Goal: Information Seeking & Learning: Learn about a topic

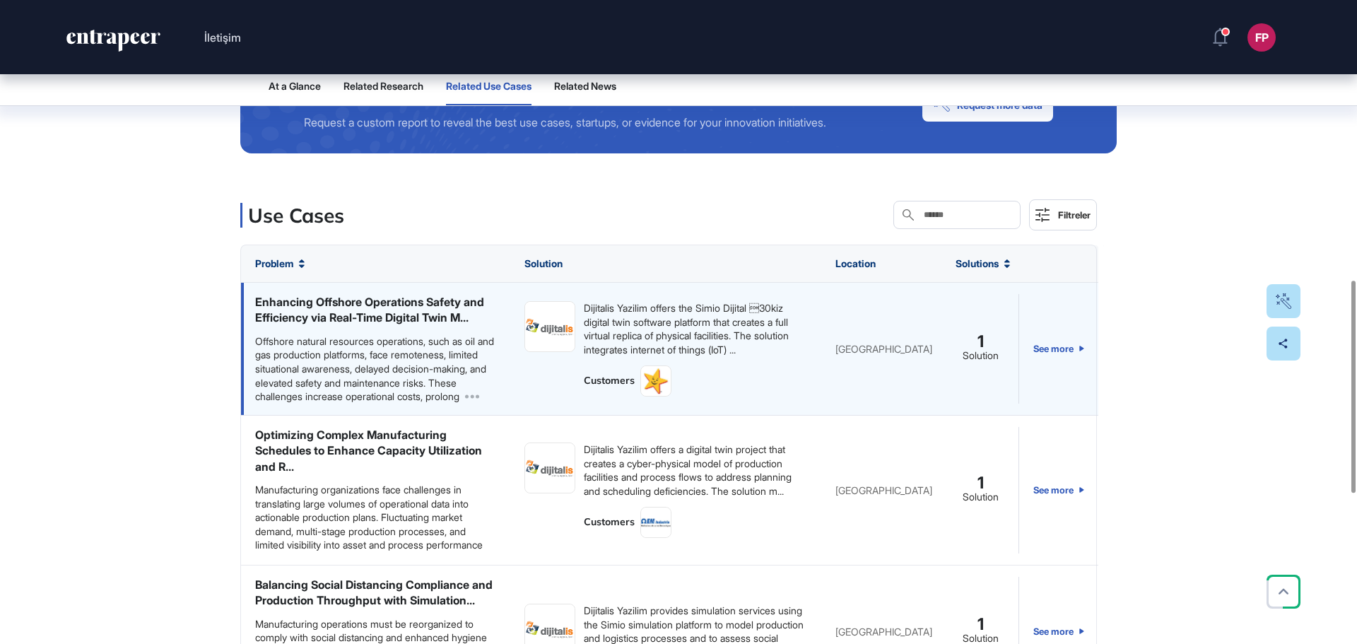
click at [641, 327] on div "Dijitalis Yazilim offers the Simio Dijital 30kiz digital twin software platfor…" at bounding box center [695, 328] width 223 height 55
drag, startPoint x: 242, startPoint y: 380, endPoint x: 270, endPoint y: 380, distance: 27.6
click at [248, 380] on div "Enhancing Offshore Operations Safety and Efficiency via Real-Time Digital Twin …" at bounding box center [375, 349] width 269 height 132
drag, startPoint x: 320, startPoint y: 373, endPoint x: 358, endPoint y: 312, distance: 72.0
click at [330, 344] on div "Enhancing Offshore Operations Safety and Efficiency via Real-Time Digital Twin …" at bounding box center [375, 349] width 241 height 110
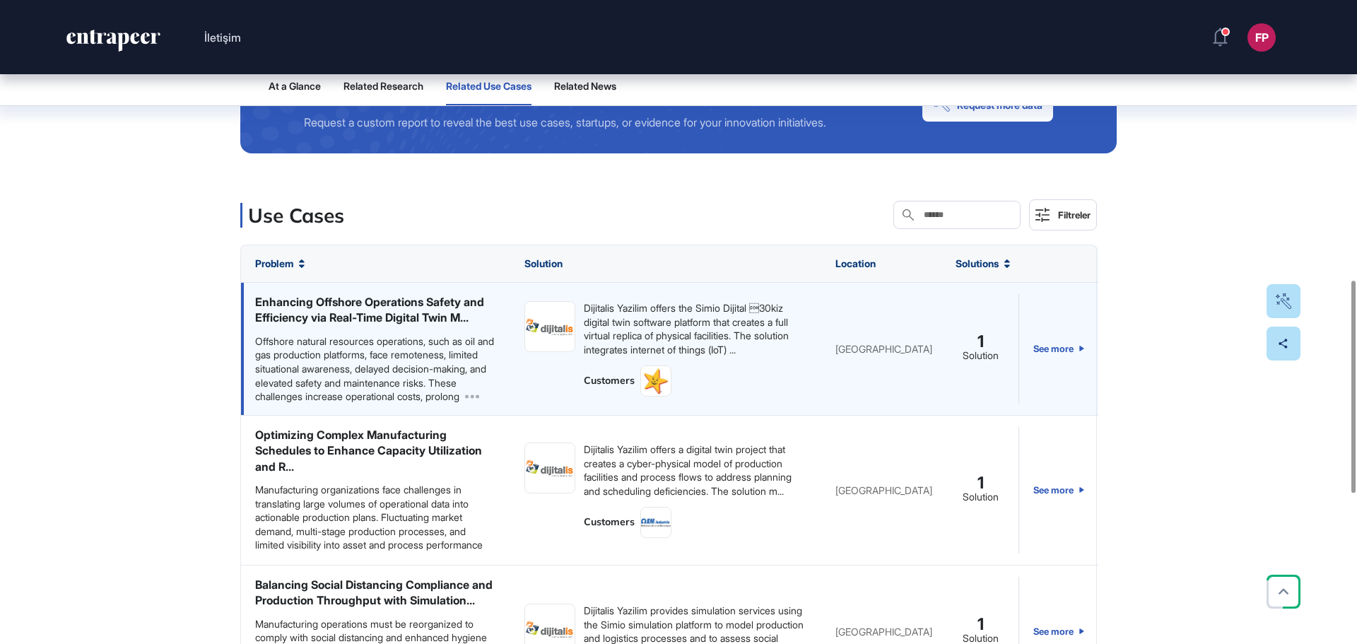
click at [360, 297] on div "Enhancing Offshore Operations Safety and Efficiency via Real-Time Digital Twin …" at bounding box center [375, 310] width 241 height 32
click at [1053, 354] on link "See more" at bounding box center [1058, 349] width 51 height 110
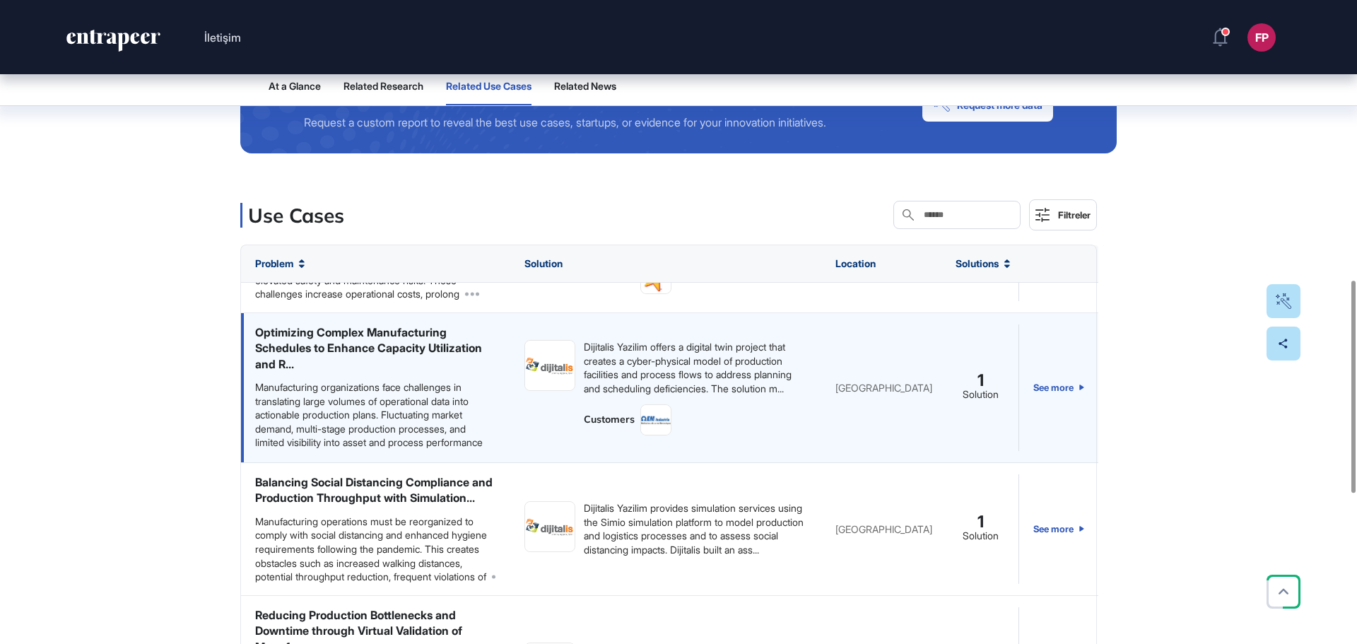
scroll to position [71, 0]
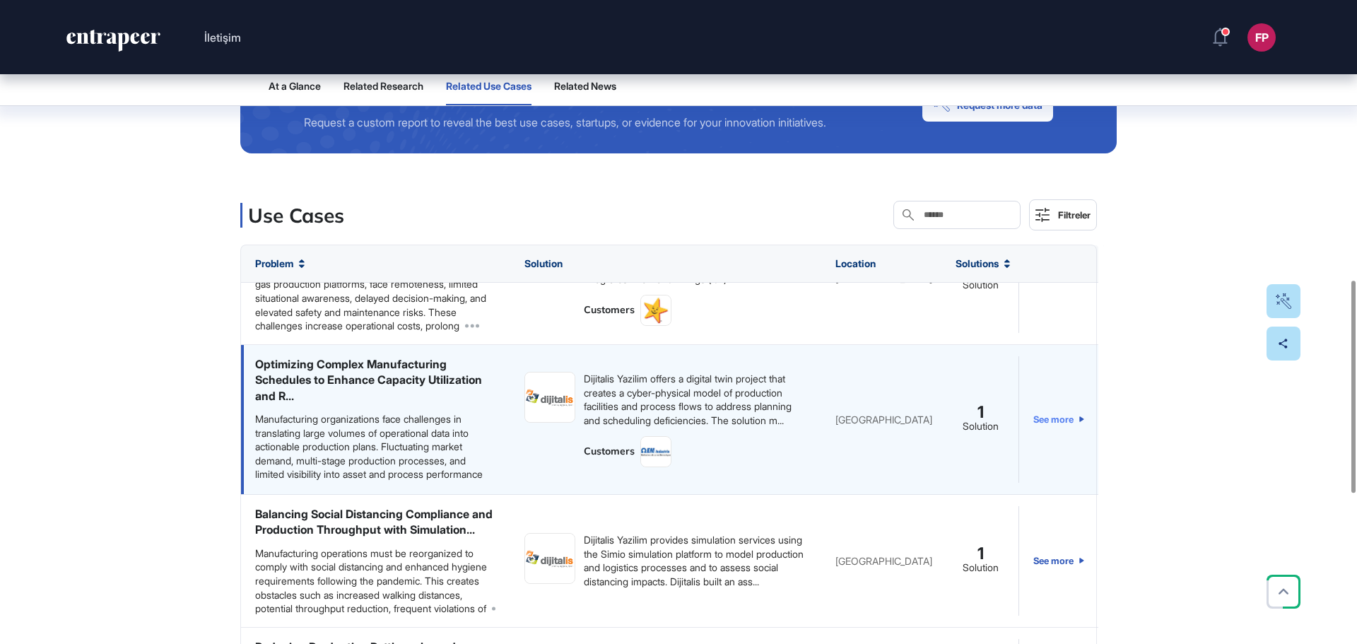
click at [1052, 430] on link "See more" at bounding box center [1058, 419] width 51 height 127
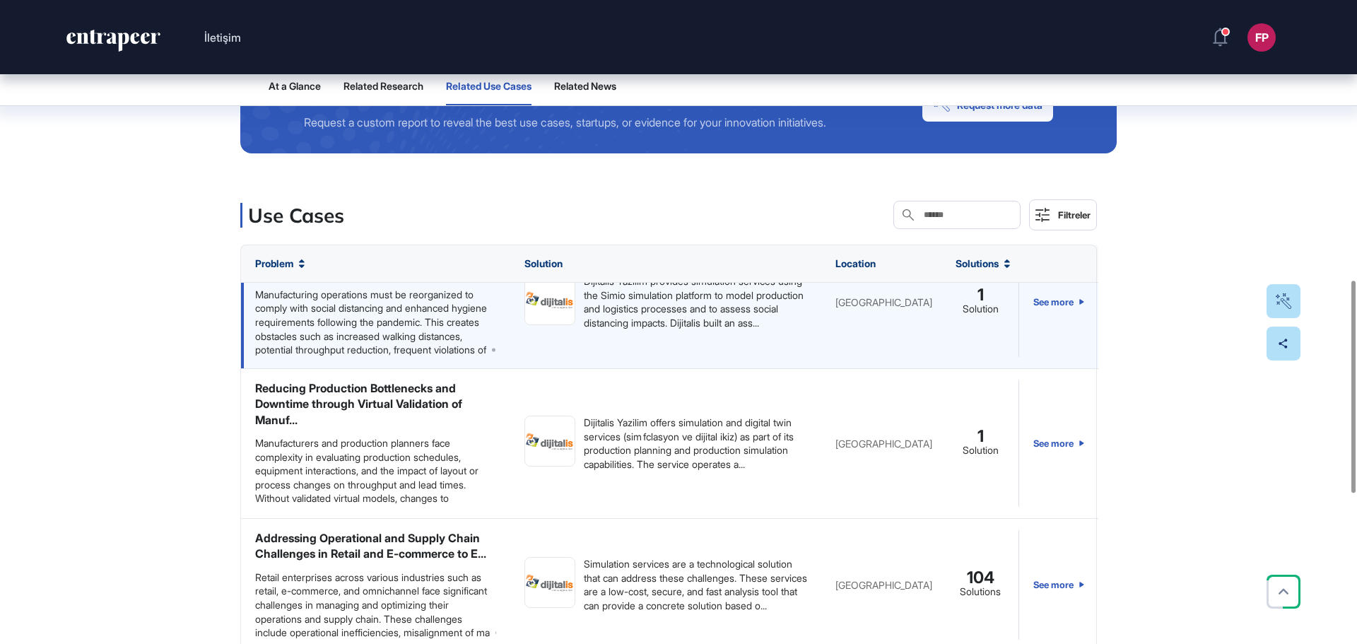
scroll to position [353, 0]
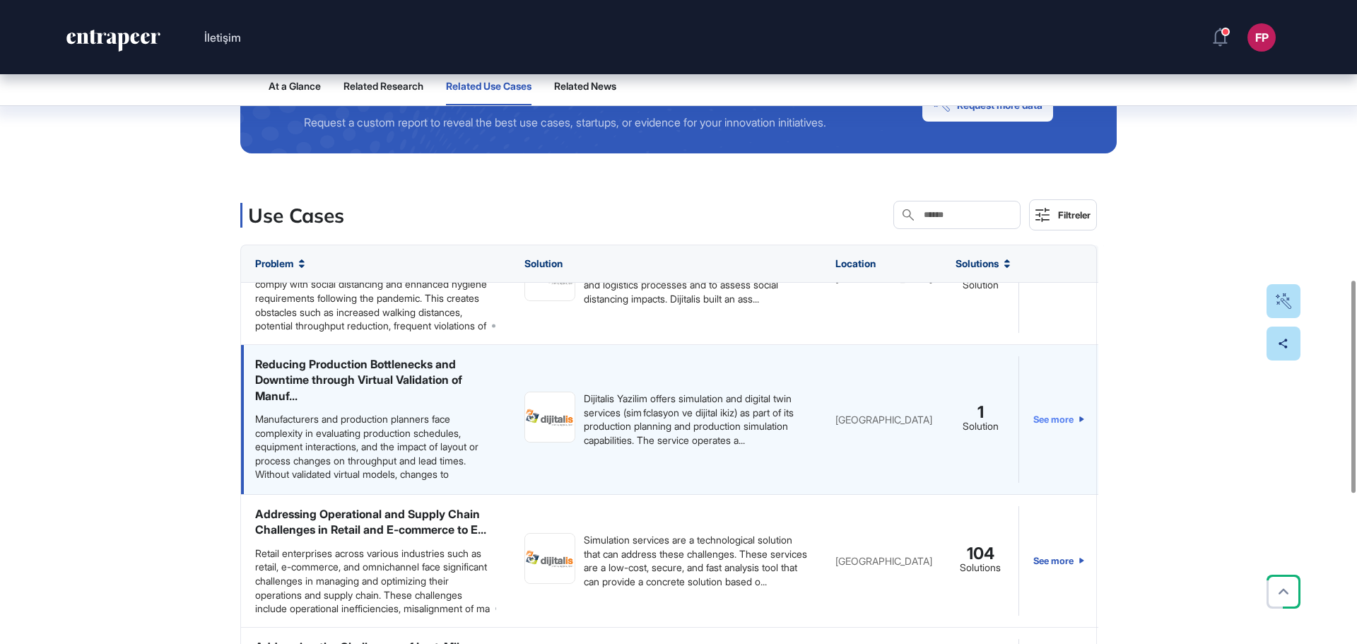
click at [1051, 452] on link "See more" at bounding box center [1058, 419] width 51 height 127
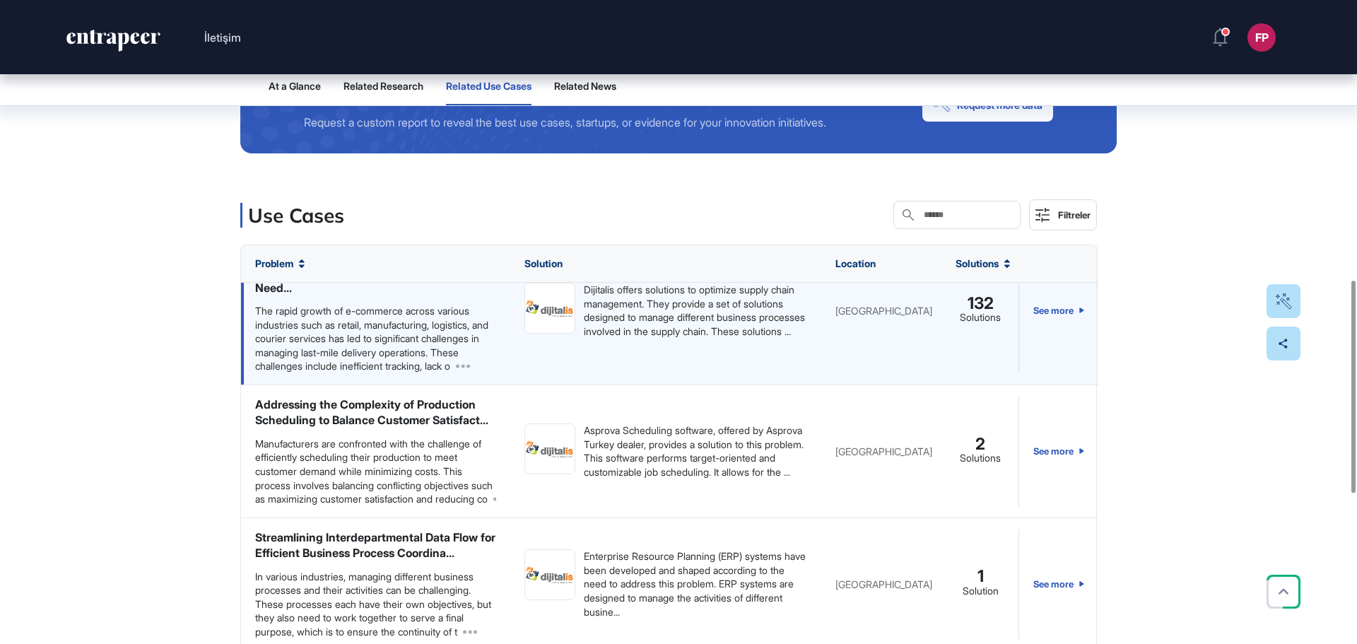
scroll to position [744, 0]
click at [1049, 359] on link "See more" at bounding box center [1058, 311] width 51 height 125
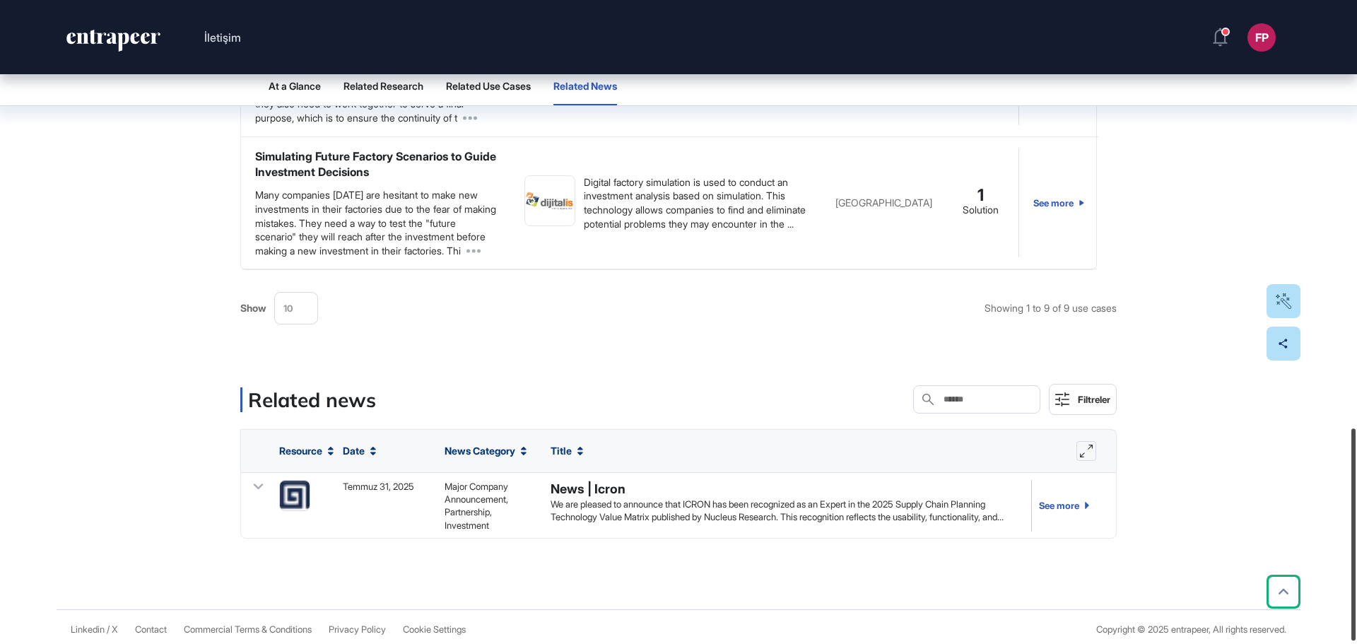
scroll to position [1297, 0]
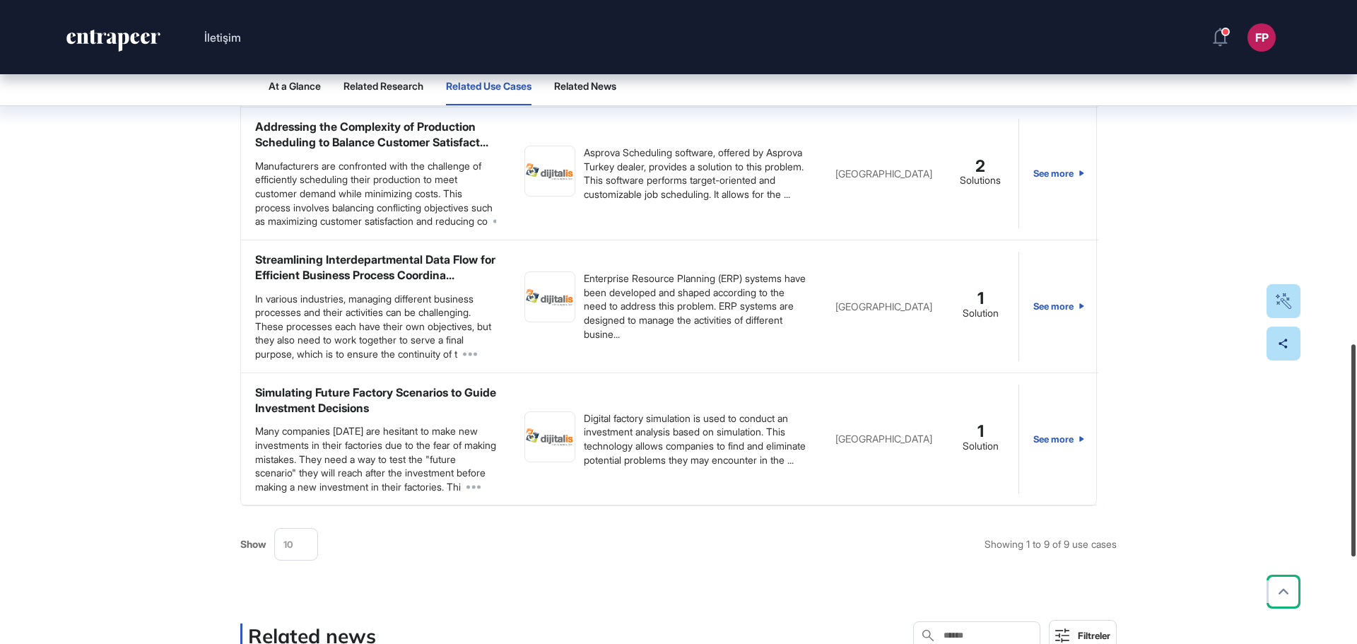
drag, startPoint x: 1354, startPoint y: 481, endPoint x: 1356, endPoint y: 531, distance: 50.2
click at [1356, 531] on div at bounding box center [1353, 450] width 4 height 212
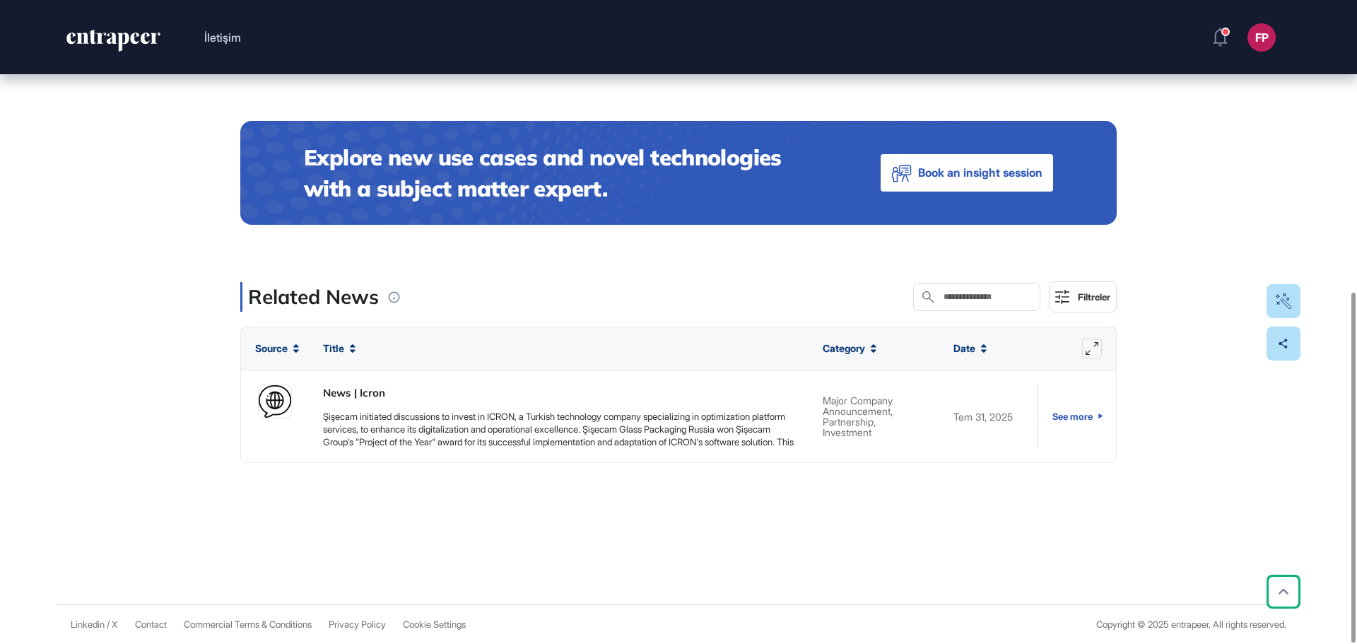
scroll to position [536, 0]
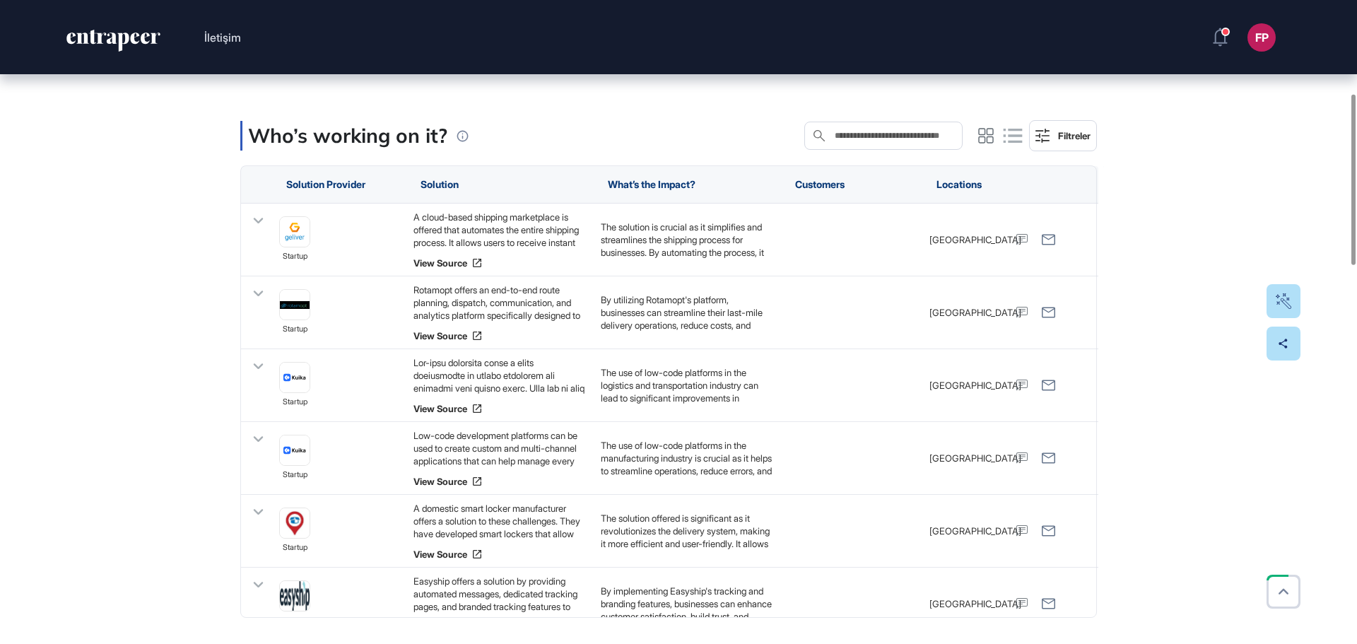
scroll to position [565, 0]
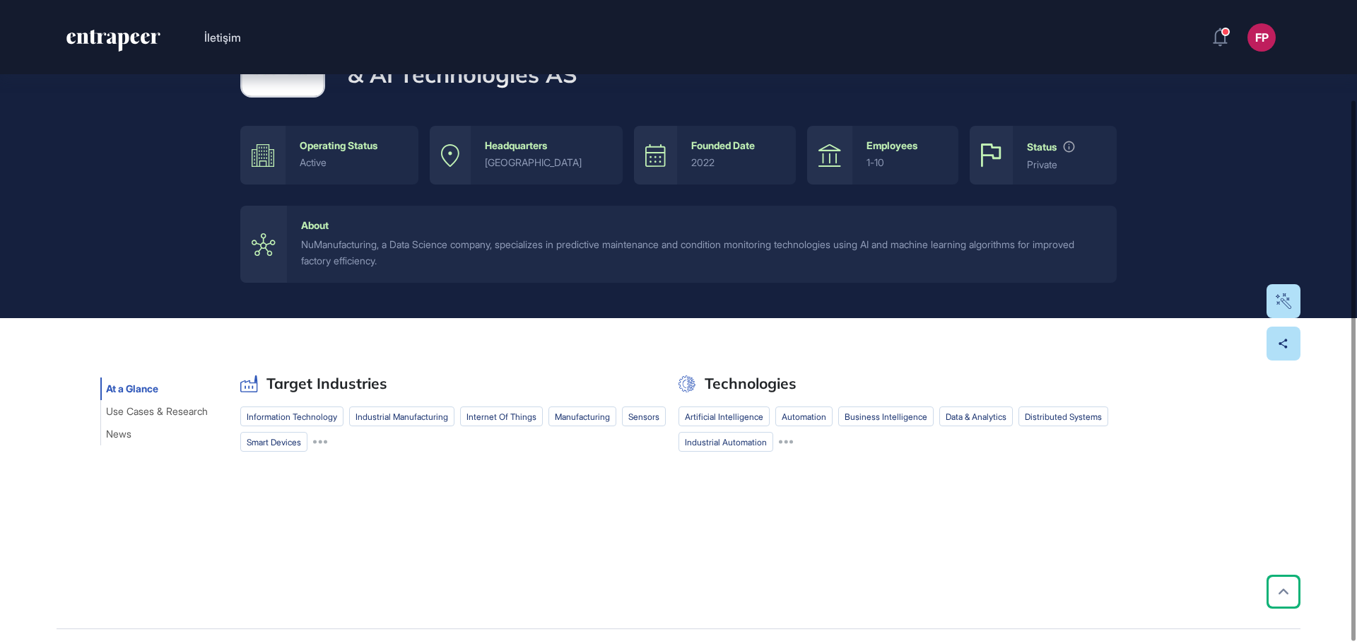
scroll to position [121, 0]
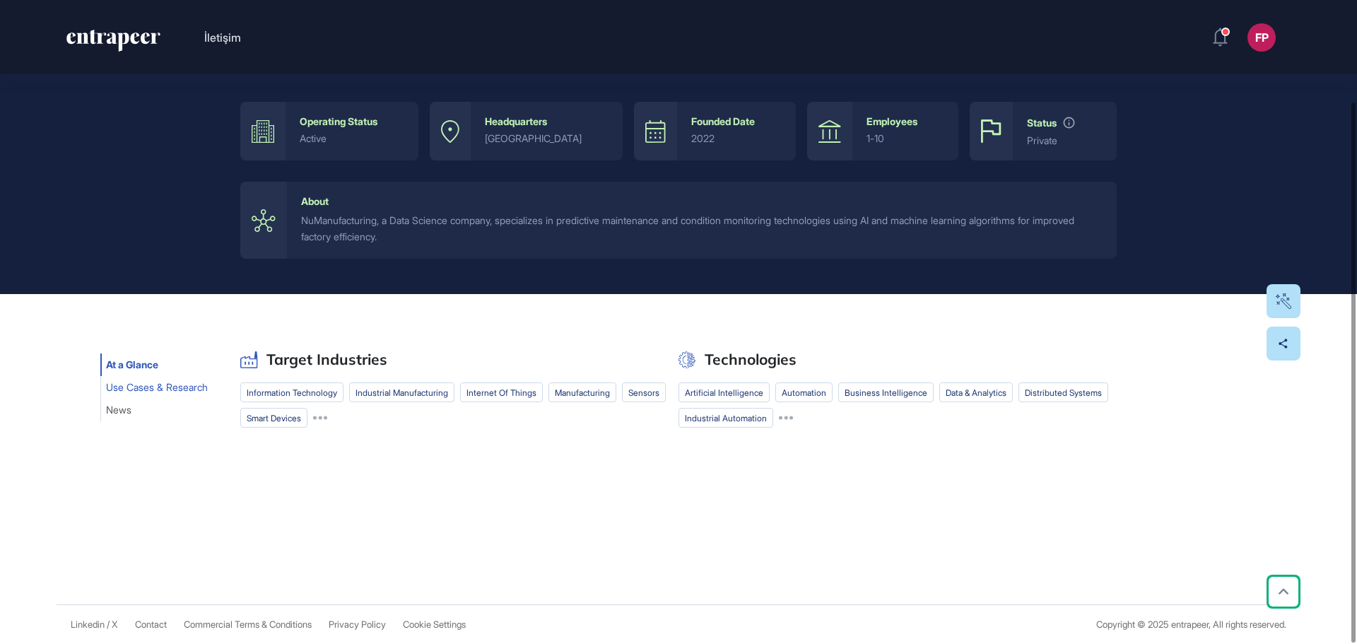
click at [189, 389] on span "Use Cases & Research" at bounding box center [157, 387] width 102 height 11
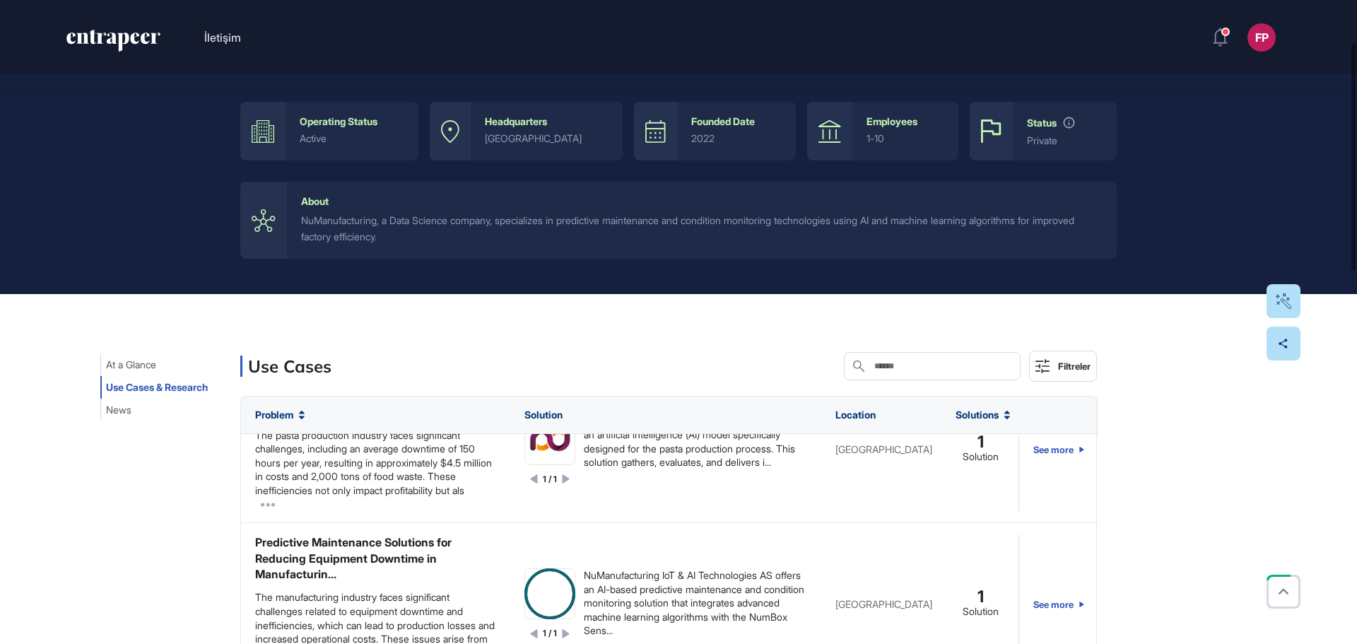
scroll to position [353, 0]
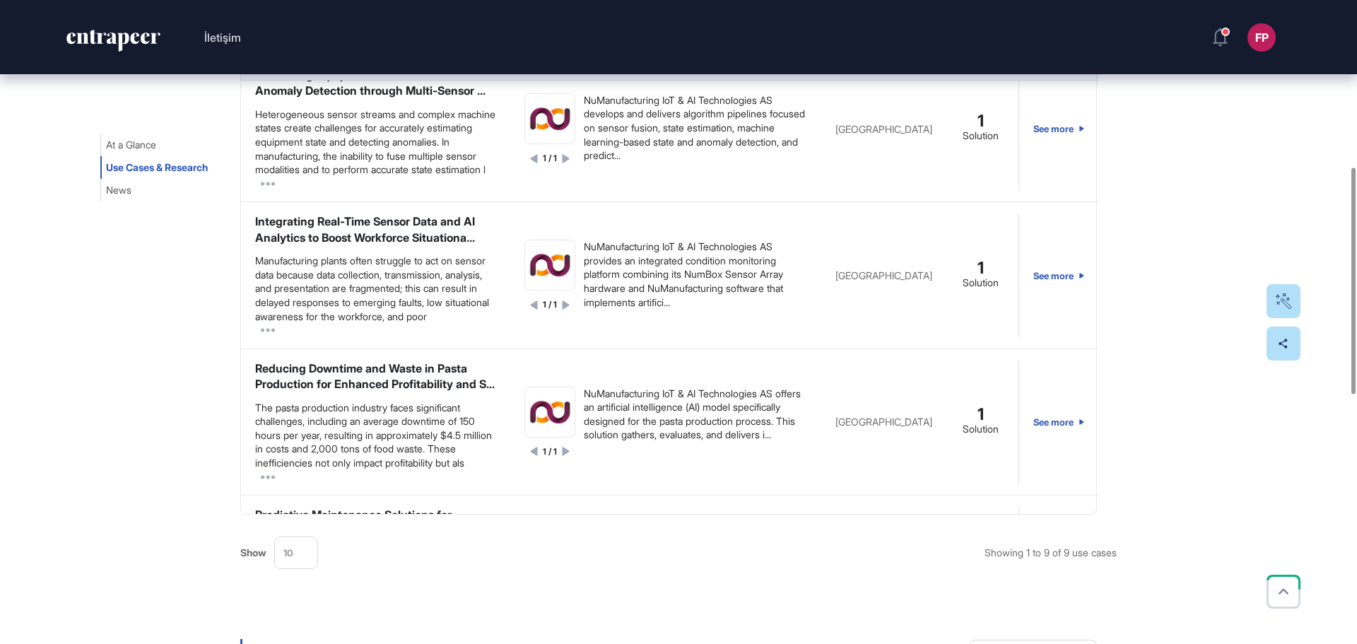
scroll to position [0, 0]
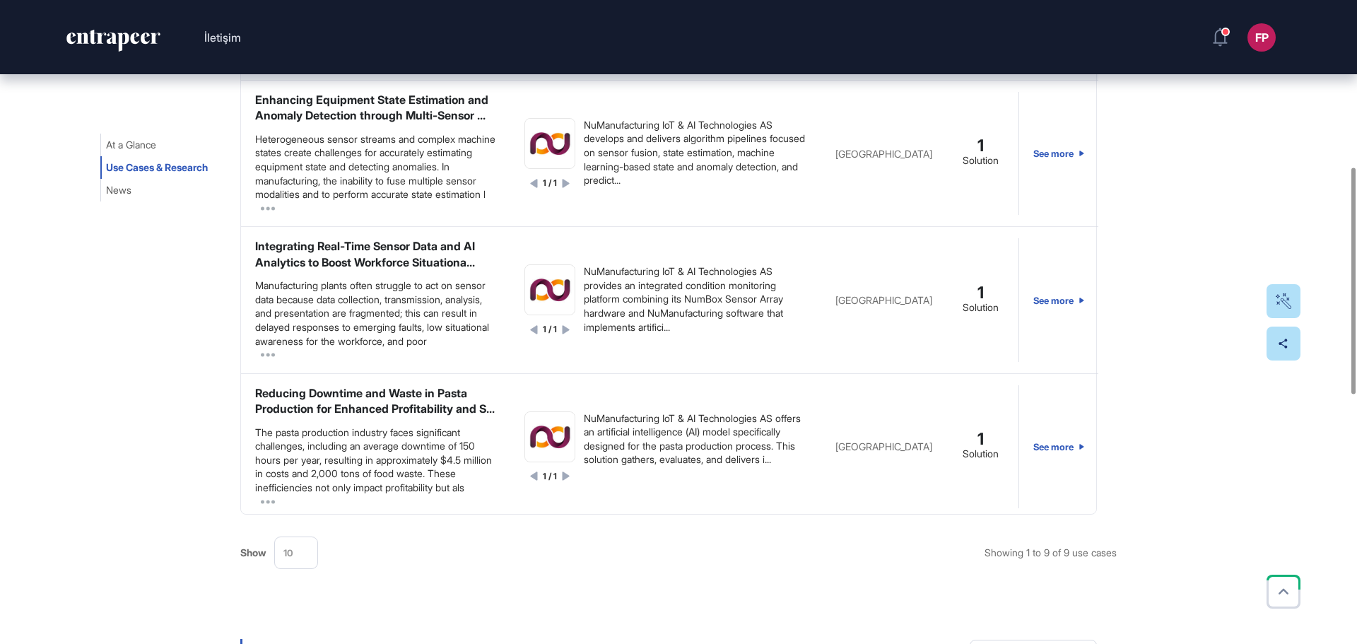
click at [1245, 227] on div "At a Glance Use Cases & Research News Use Cases Search Filtreler Problem Soluti…" at bounding box center [678, 538] width 1357 height 1195
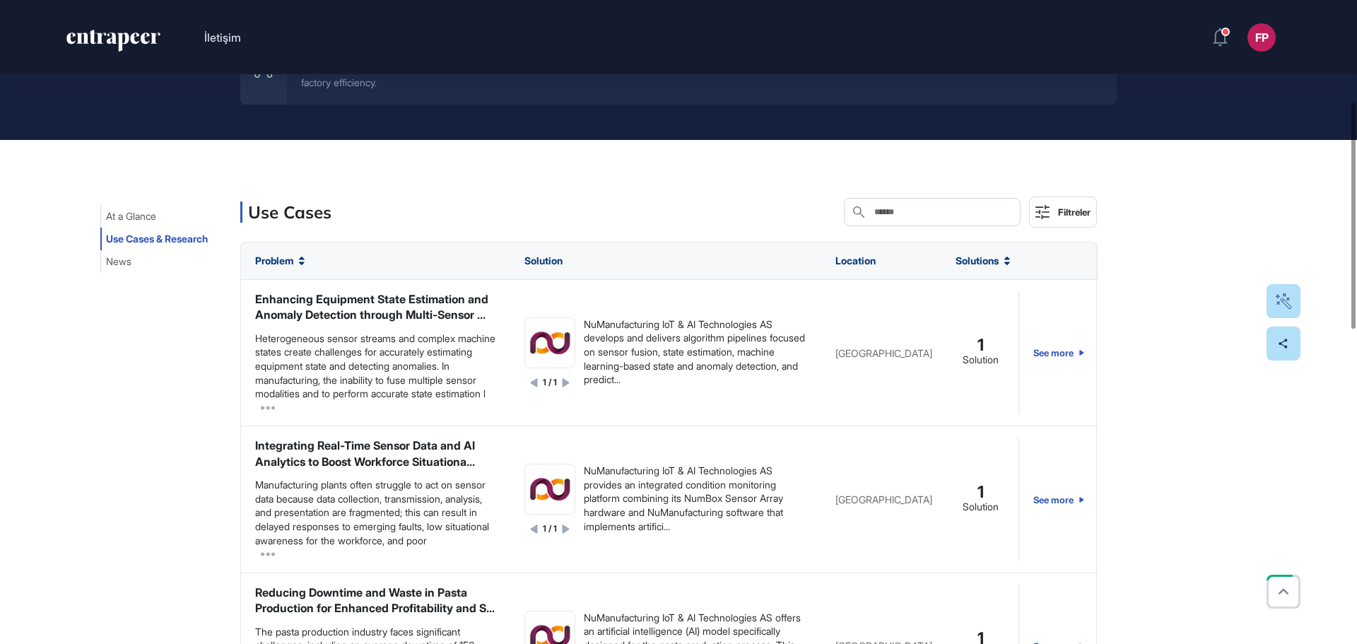
scroll to position [262, 0]
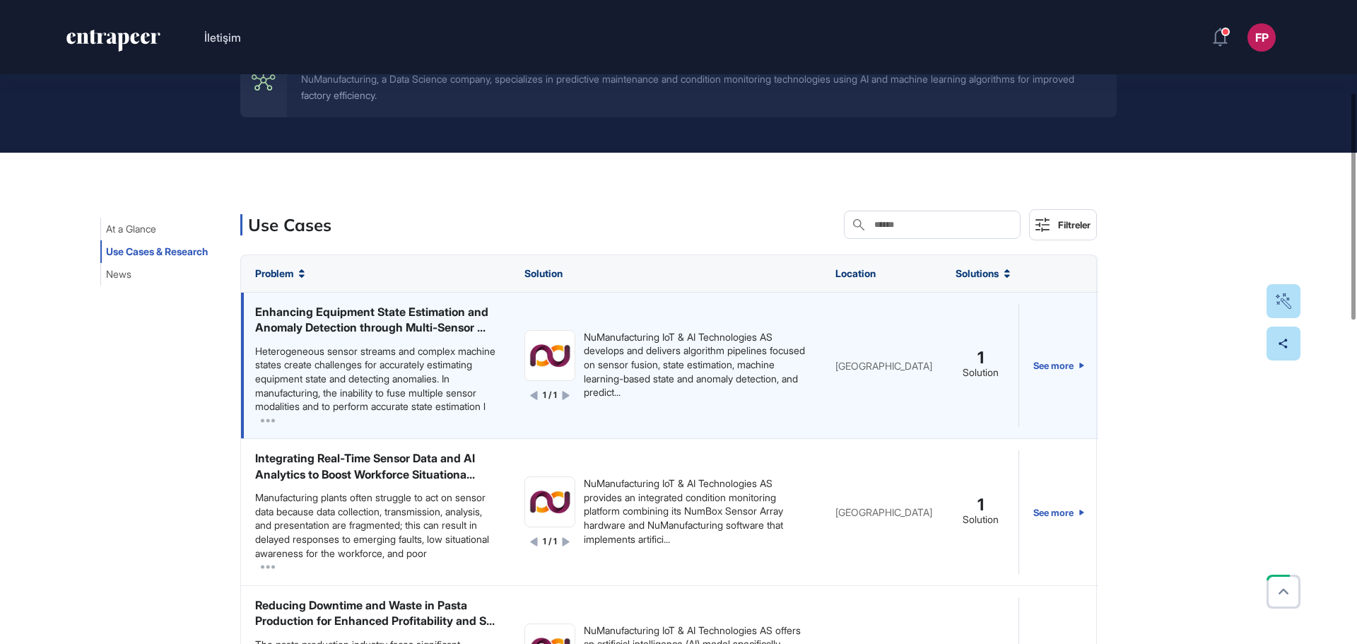
click at [378, 324] on div "Enhancing Equipment State Estimation and Anomaly Detection through Multi-Sensor…" at bounding box center [375, 320] width 241 height 32
click at [363, 387] on div "Heterogeneous sensor streams and complex machine states create challenges for a…" at bounding box center [375, 378] width 241 height 69
click at [1050, 383] on link "See more" at bounding box center [1058, 365] width 51 height 123
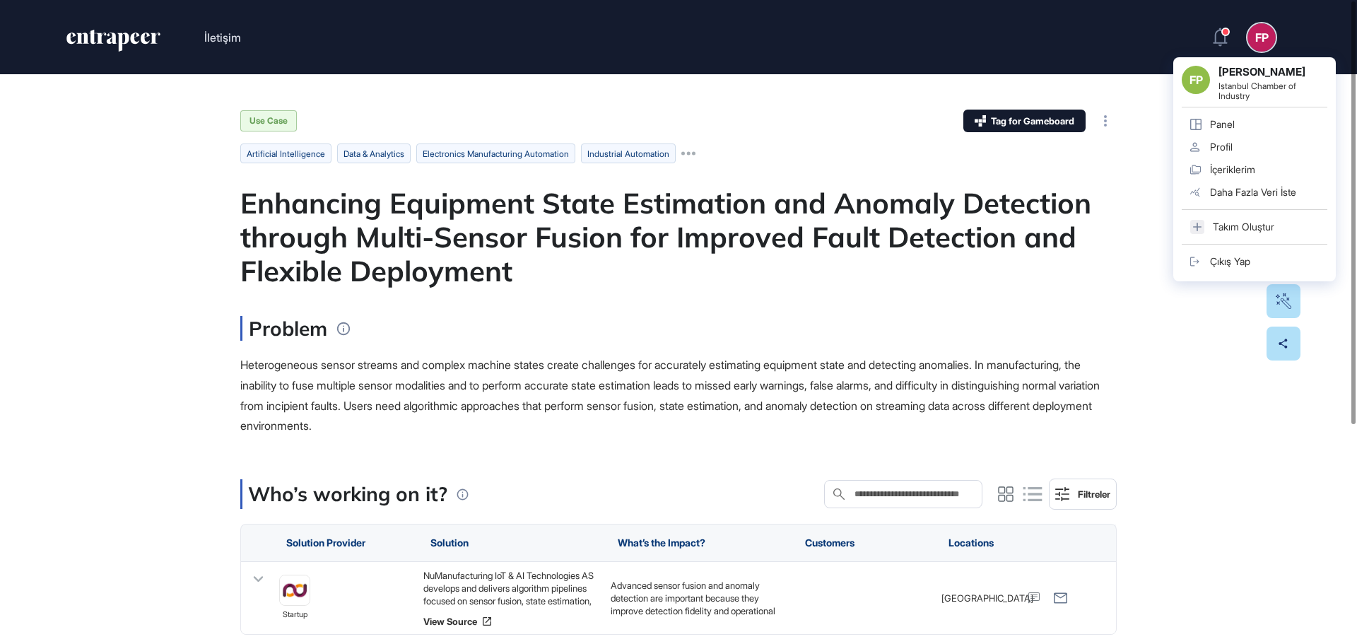
click at [426, 370] on span "Heterogeneous sensor streams and complex machine states create challenges for a…" at bounding box center [670, 395] width 860 height 75
click at [591, 387] on span "Heterogeneous sensor streams and complex machine states create challenges for a…" at bounding box center [670, 395] width 860 height 75
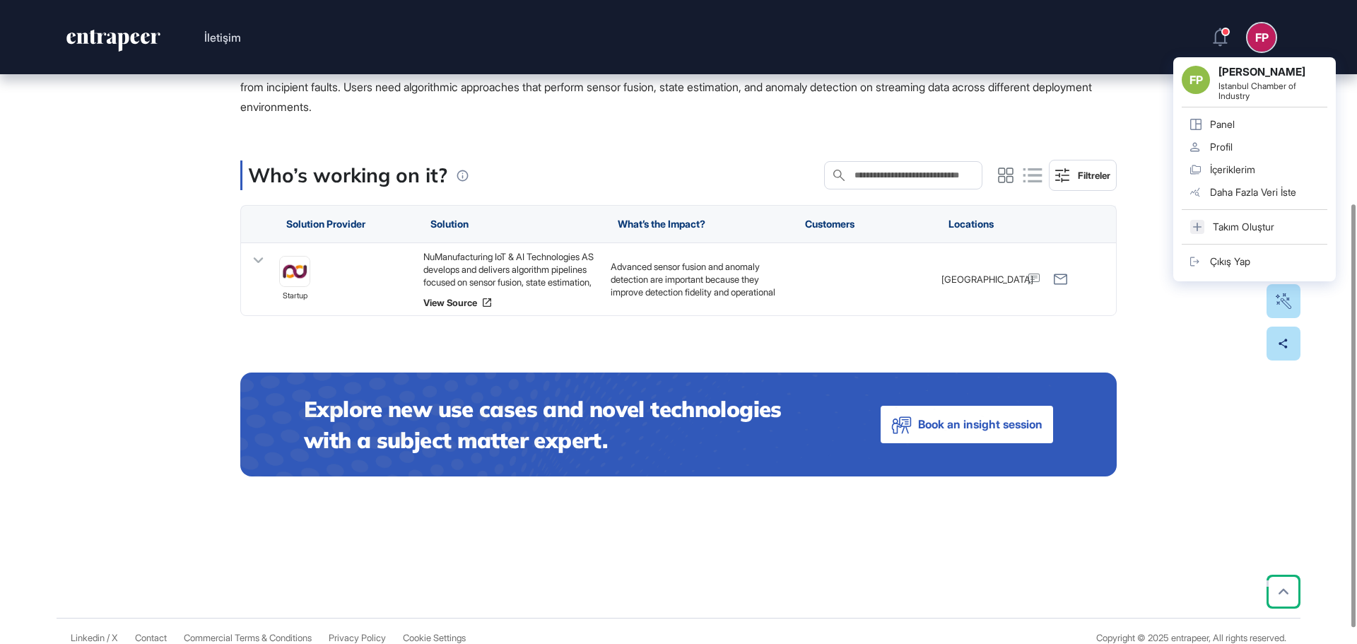
scroll to position [332, 0]
